Goal: Go to known website: Access a specific website the user already knows

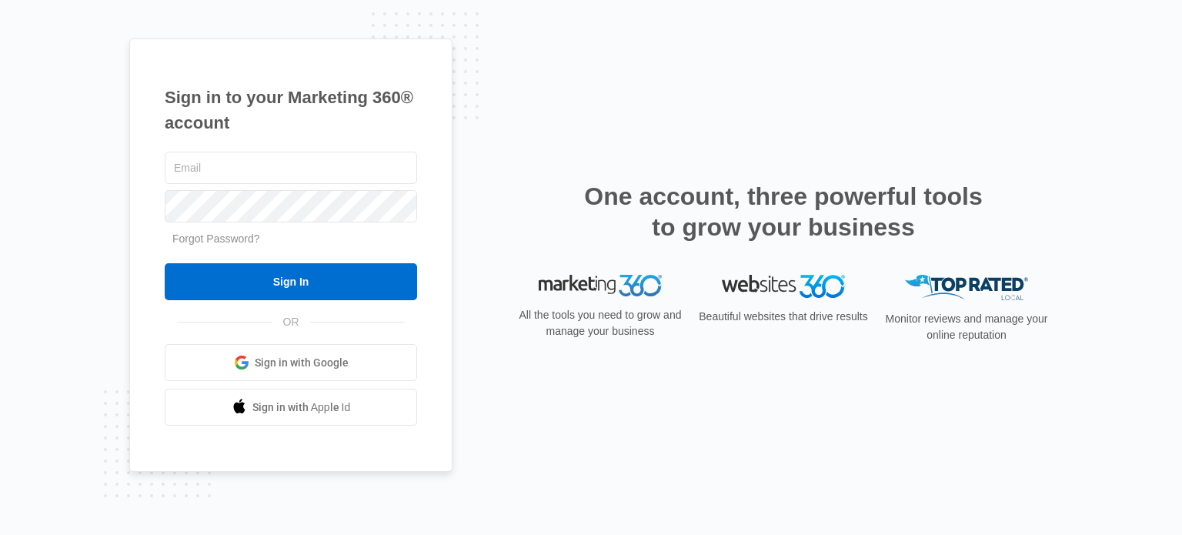
click at [220, 169] on input "text" at bounding box center [291, 168] width 252 height 32
type input "[PERSON_NAME][EMAIL_ADDRESS][PERSON_NAME][DOMAIN_NAME]"
click at [246, 297] on input "Sign In" at bounding box center [291, 281] width 252 height 37
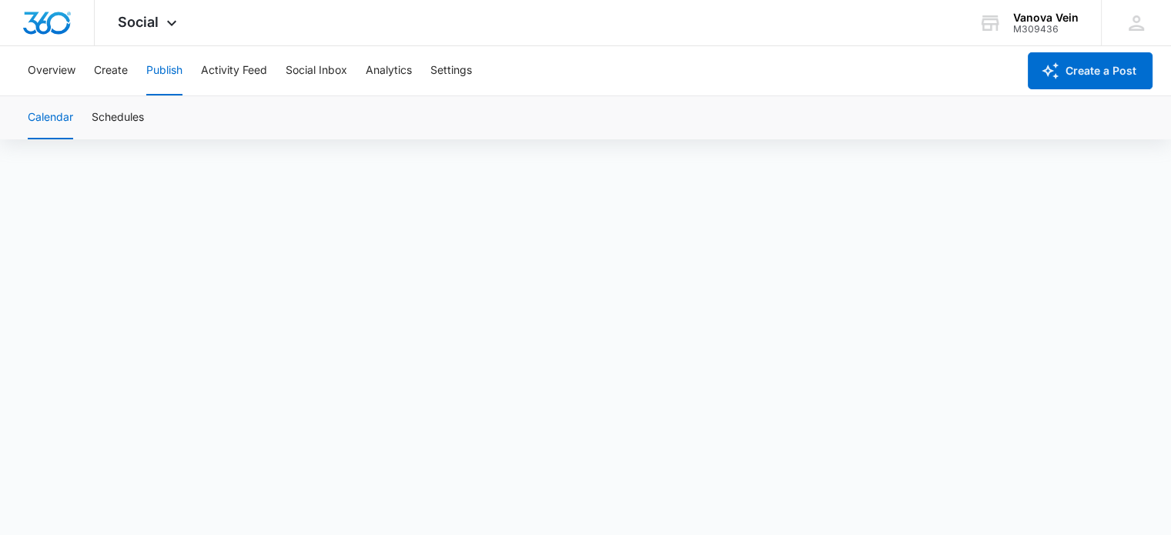
click at [62, 24] on img "Dashboard" at bounding box center [46, 23] width 49 height 23
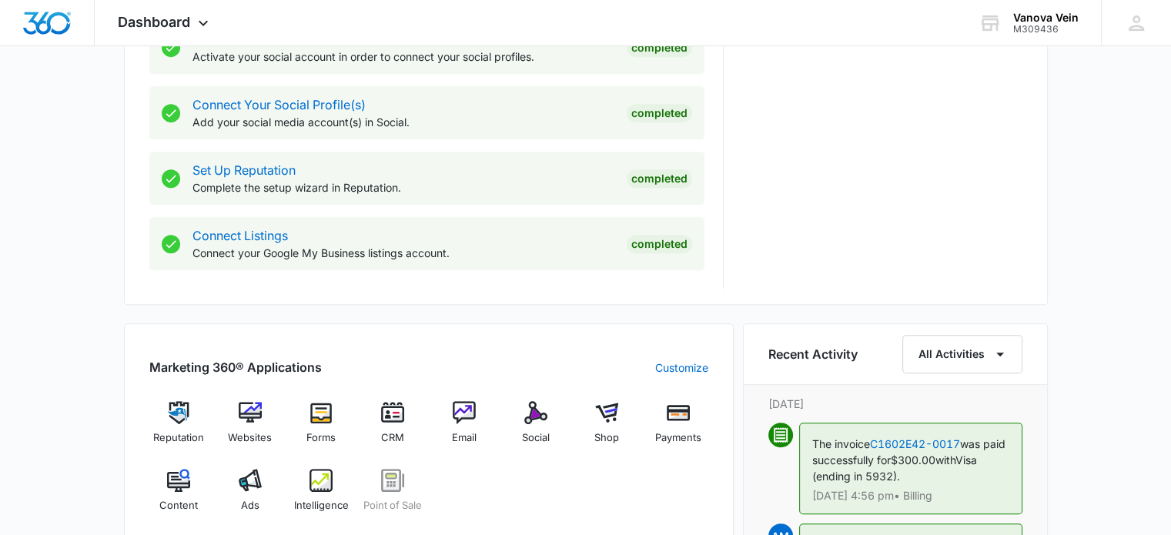
scroll to position [984, 0]
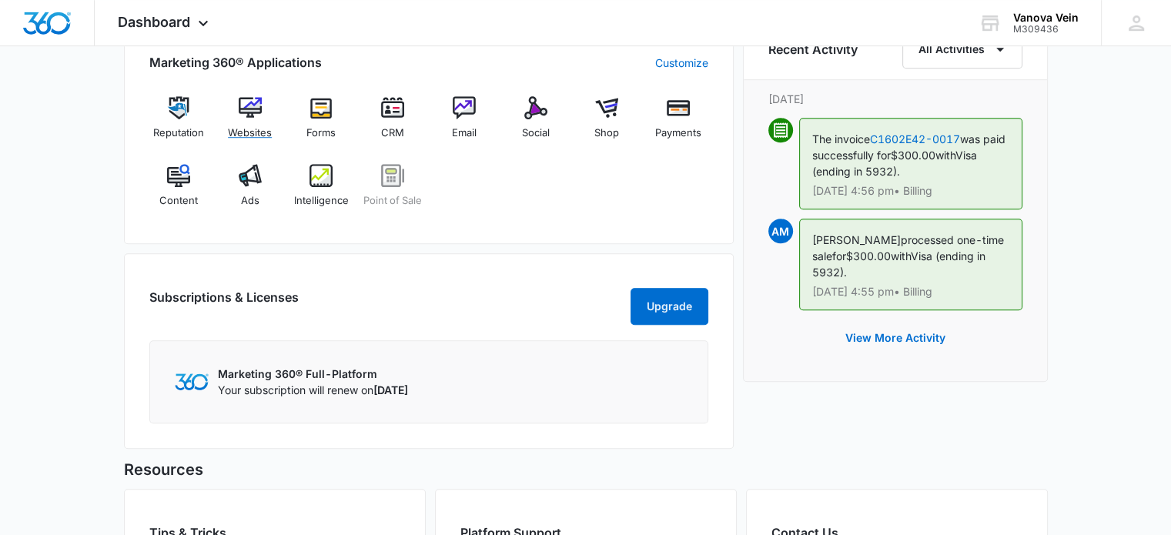
click at [247, 117] on img at bounding box center [250, 107] width 23 height 23
